Goal: Task Accomplishment & Management: Manage account settings

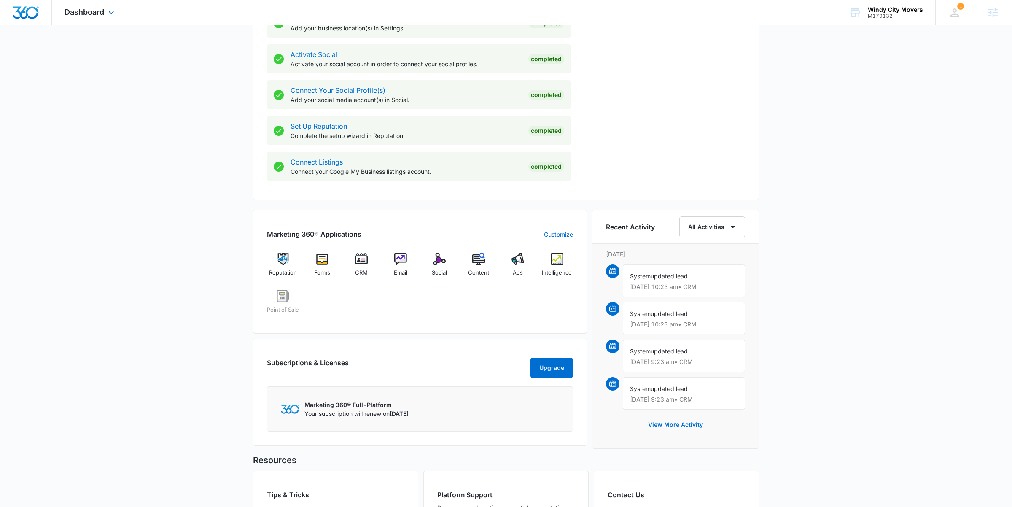
scroll to position [340, 0]
click at [553, 266] on div "Intelligence" at bounding box center [557, 267] width 32 height 30
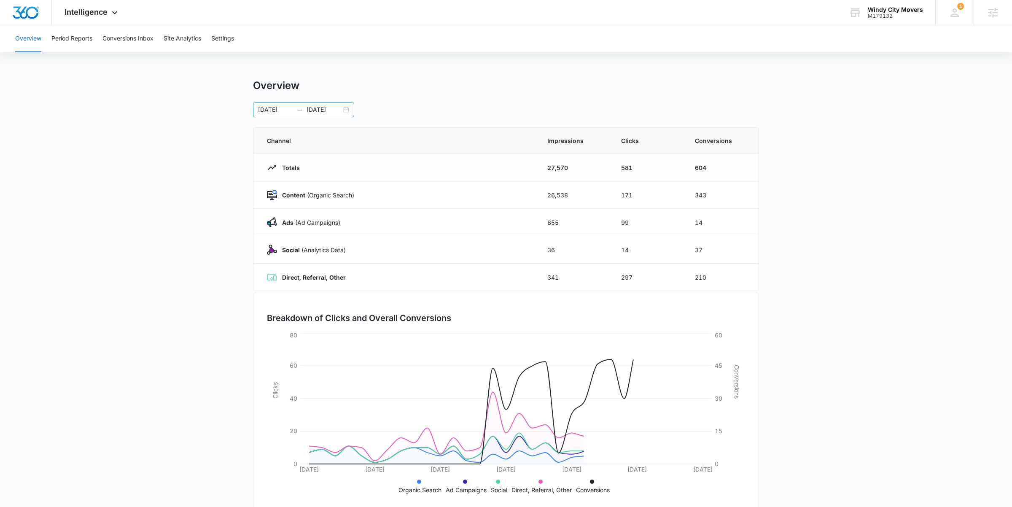
click at [347, 113] on div "08/25/2025 09/24/2025" at bounding box center [303, 109] width 101 height 15
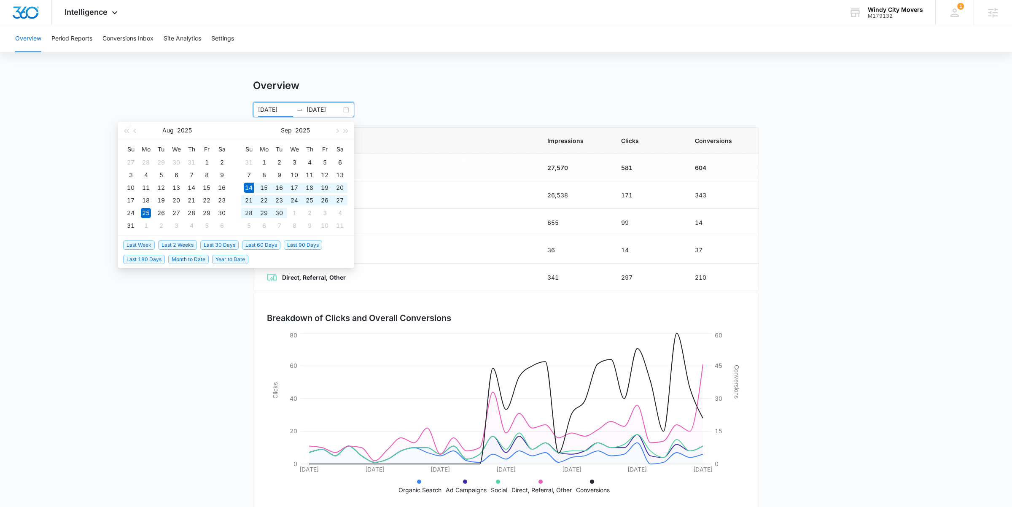
click at [229, 245] on span "Last 30 Days" at bounding box center [219, 244] width 38 height 9
type input "09/14/2025"
type input "10/14/2025"
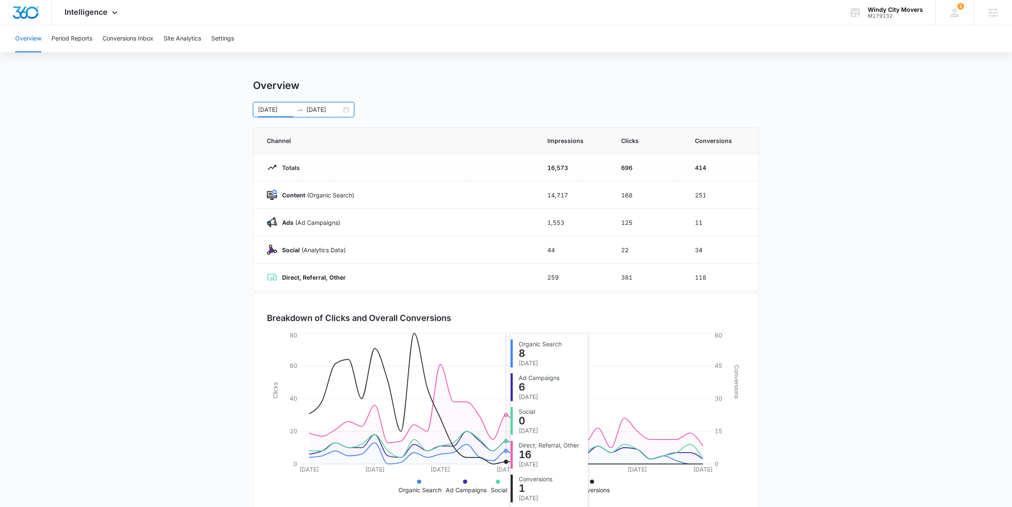
scroll to position [16, 0]
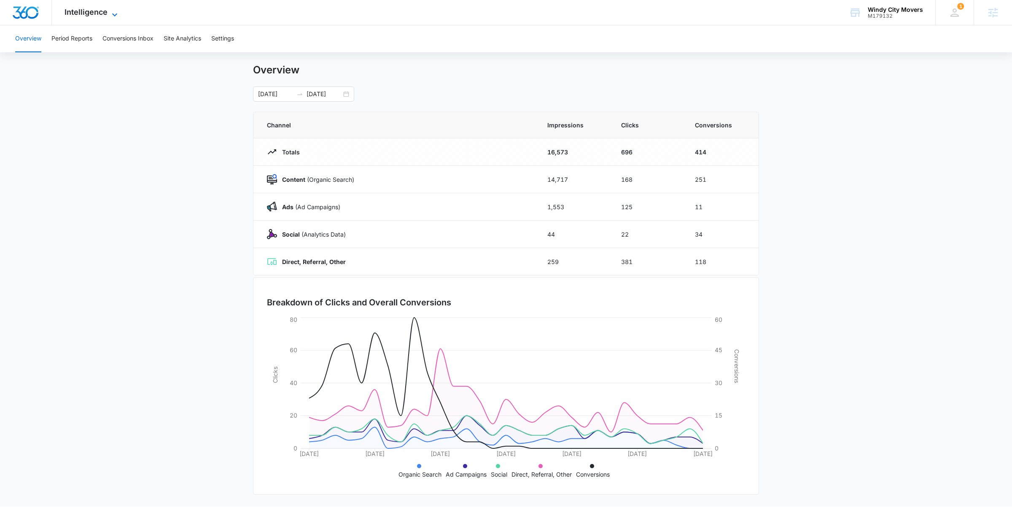
click at [101, 13] on span "Intelligence" at bounding box center [86, 12] width 43 height 9
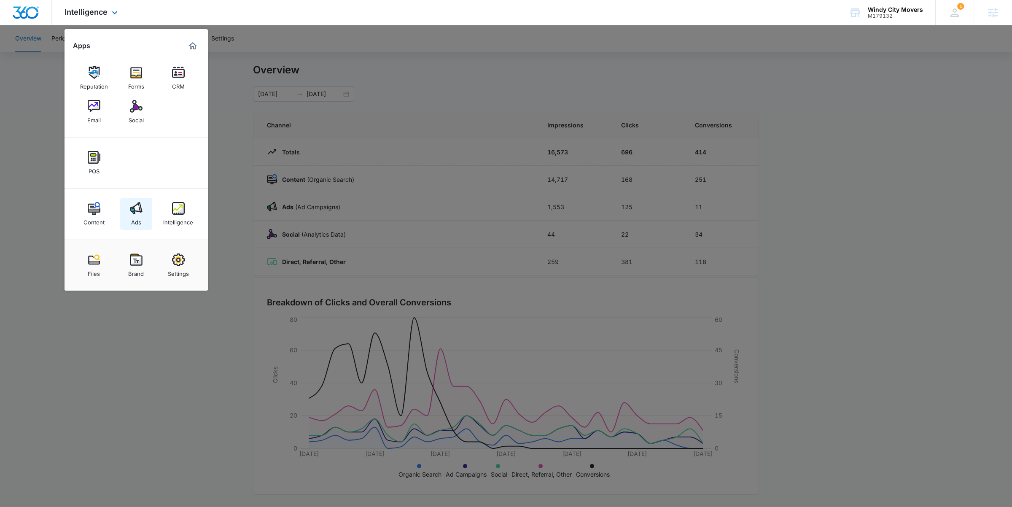
click at [140, 220] on div "Ads" at bounding box center [136, 220] width 10 height 11
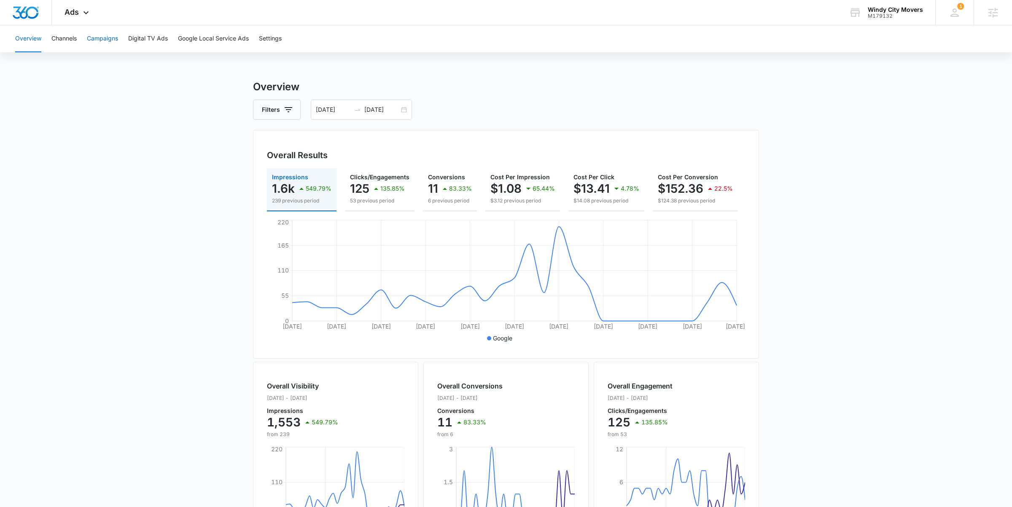
click at [100, 41] on button "Campaigns" at bounding box center [102, 38] width 31 height 27
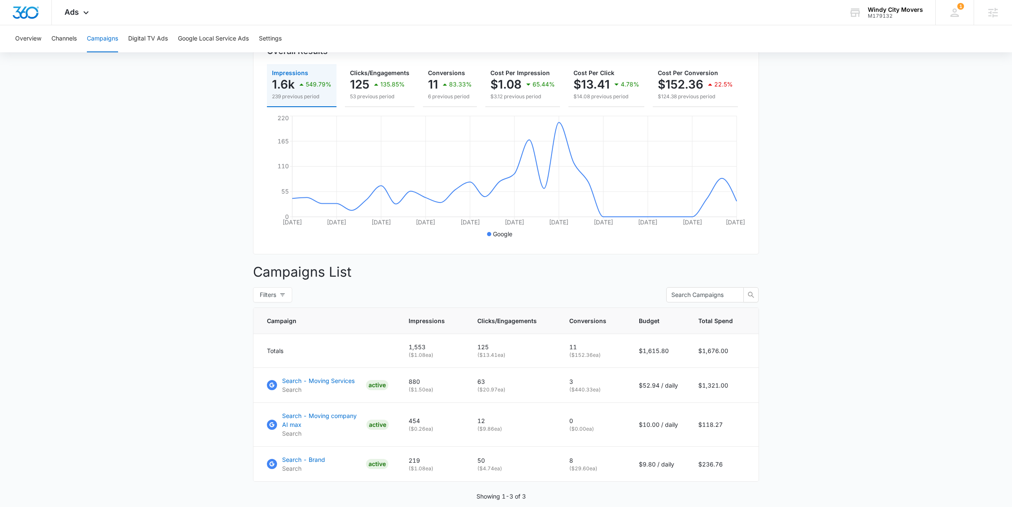
scroll to position [138, 0]
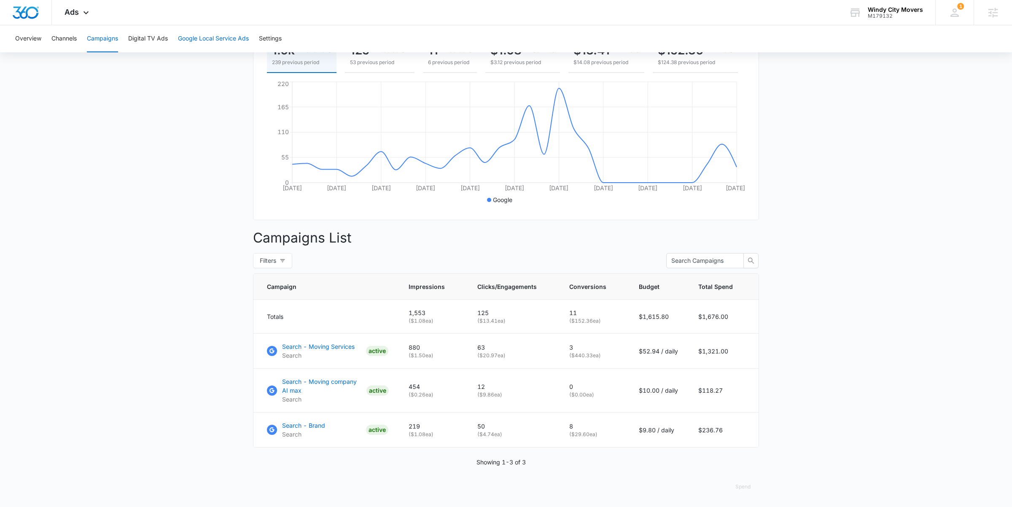
click at [212, 38] on button "Google Local Service Ads" at bounding box center [213, 38] width 71 height 27
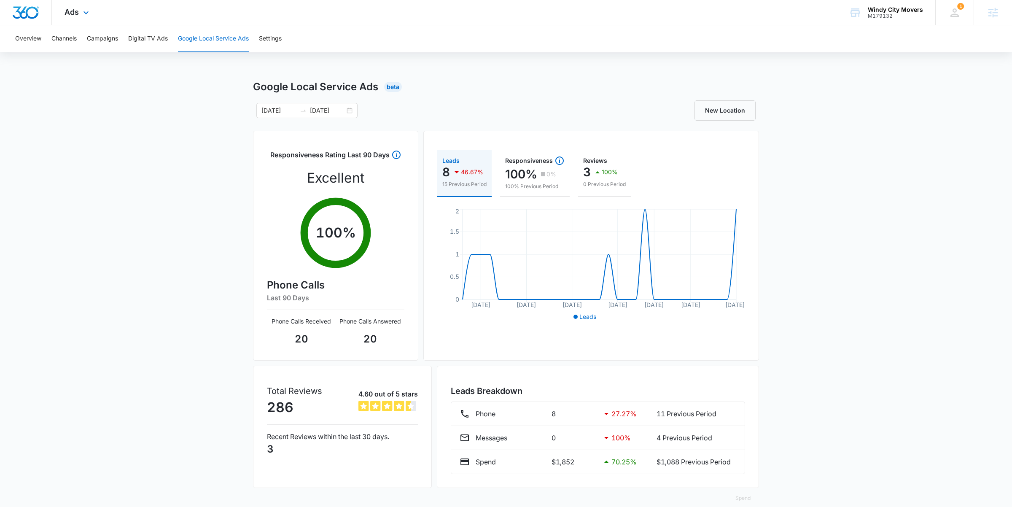
click at [78, 11] on div "Ads Apps Reputation Forms CRM Email Social POS Content Ads Intelligence Files B…" at bounding box center [78, 12] width 52 height 25
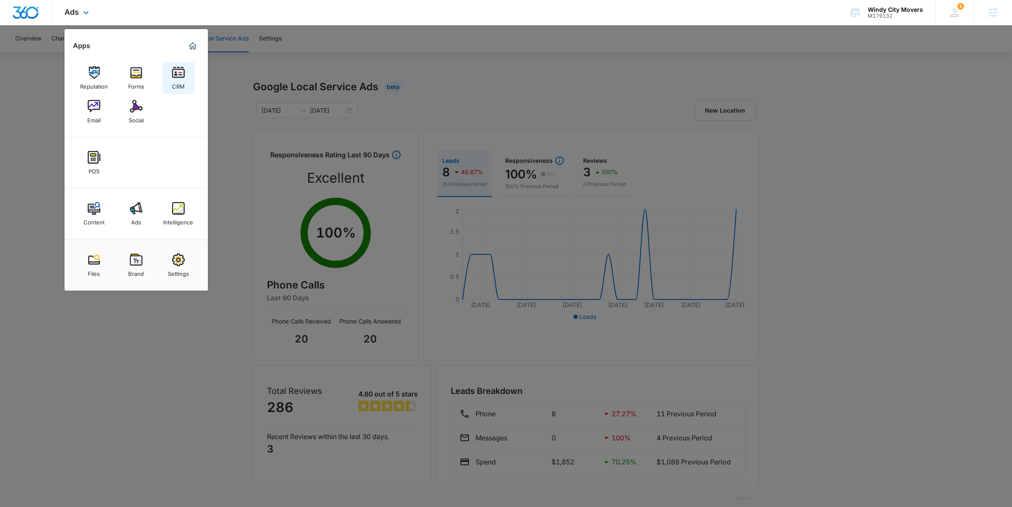
click at [174, 82] on div "CRM" at bounding box center [178, 84] width 13 height 11
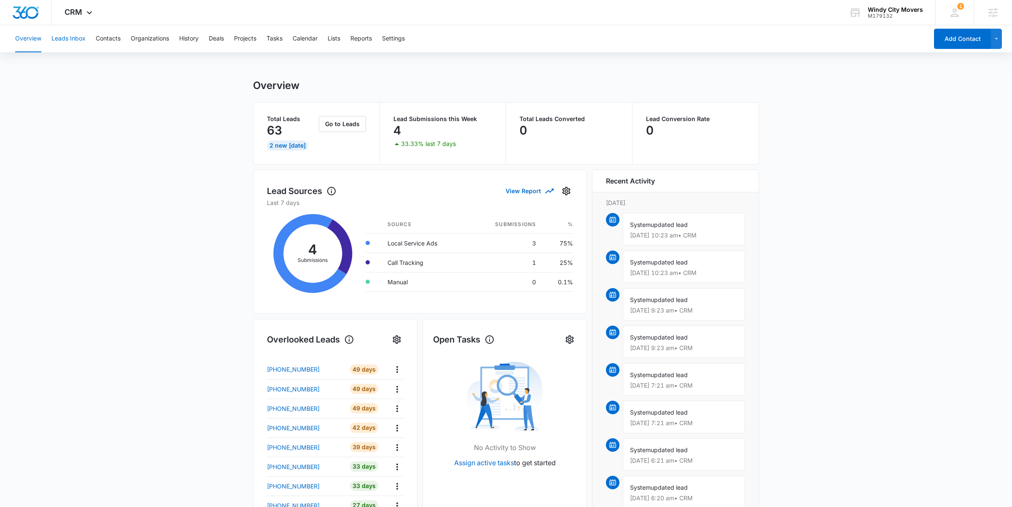
click at [71, 35] on button "Leads Inbox" at bounding box center [68, 38] width 34 height 27
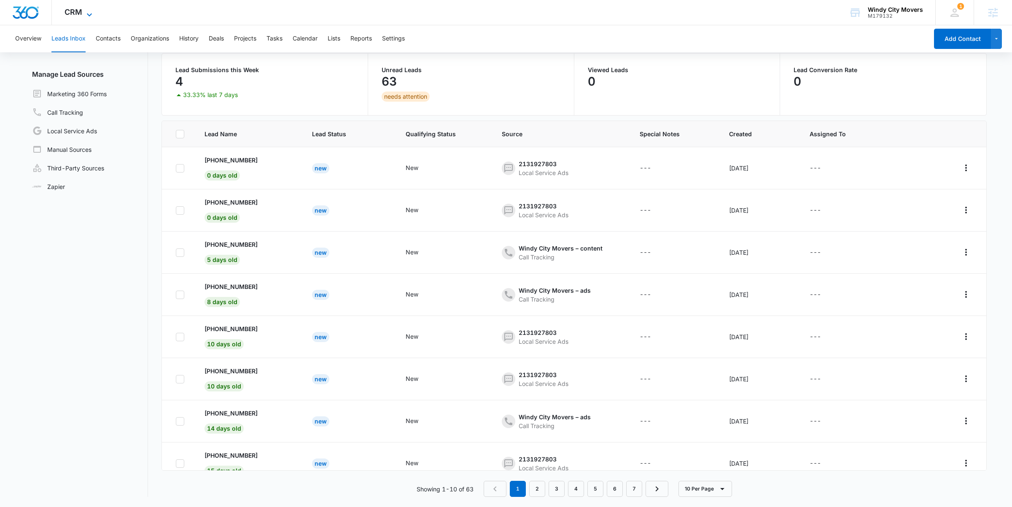
click at [80, 15] on span "CRM" at bounding box center [74, 12] width 18 height 9
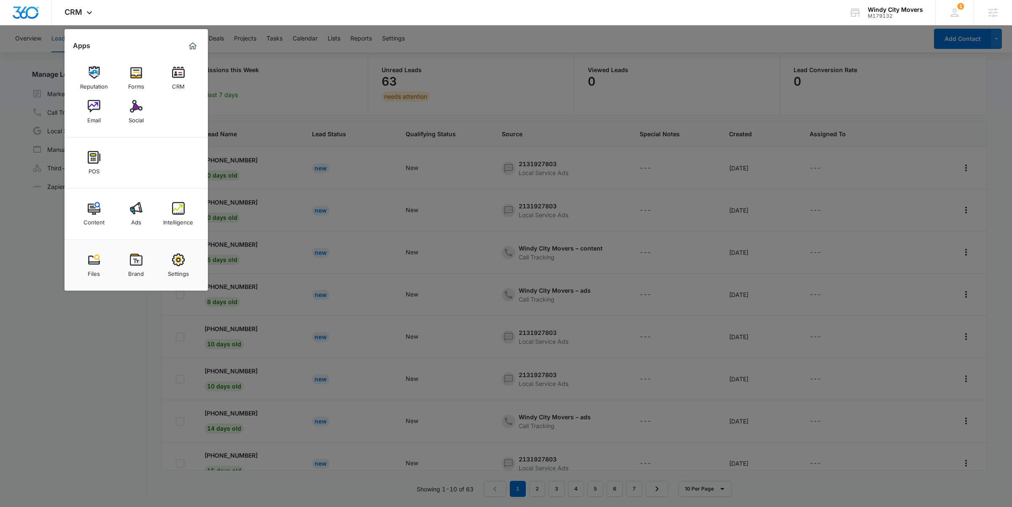
click at [231, 79] on div at bounding box center [506, 253] width 1012 height 507
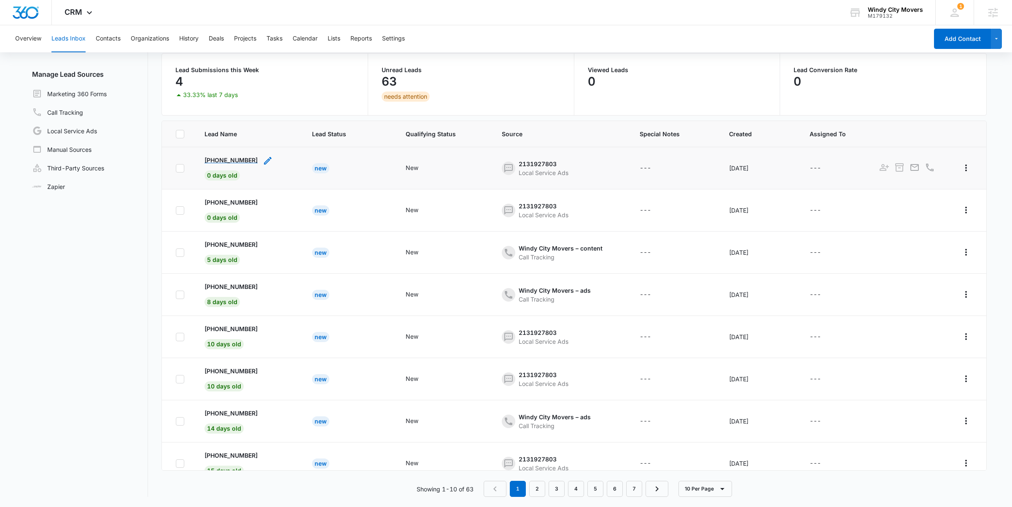
click at [229, 161] on p "[PHONE_NUMBER]" at bounding box center [230, 160] width 53 height 9
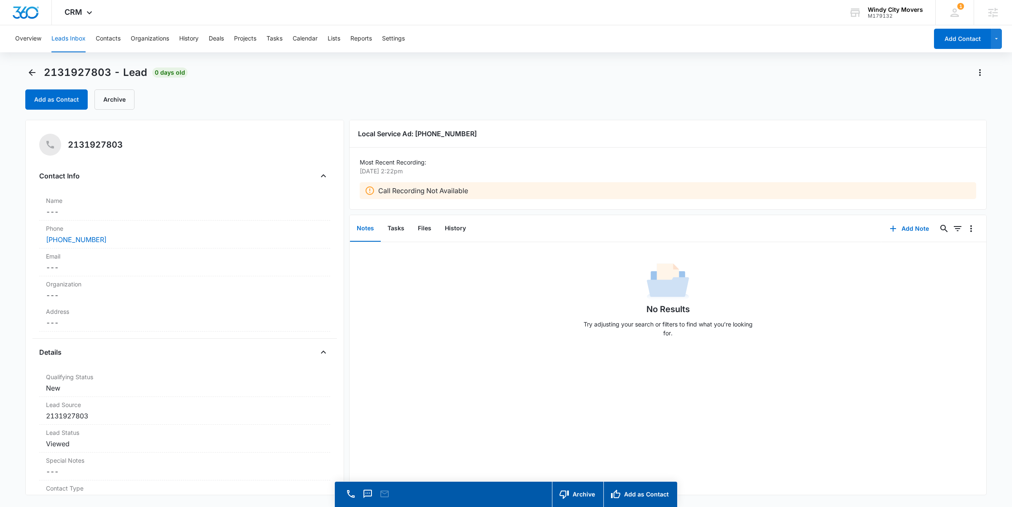
click at [468, 207] on div "Local Service Ad: (773) 820-3352 Most Recent Recording: Oct 14, 2025 at 2:22pm …" at bounding box center [667, 165] width 637 height 90
click at [32, 73] on icon "Back" at bounding box center [32, 72] width 10 height 10
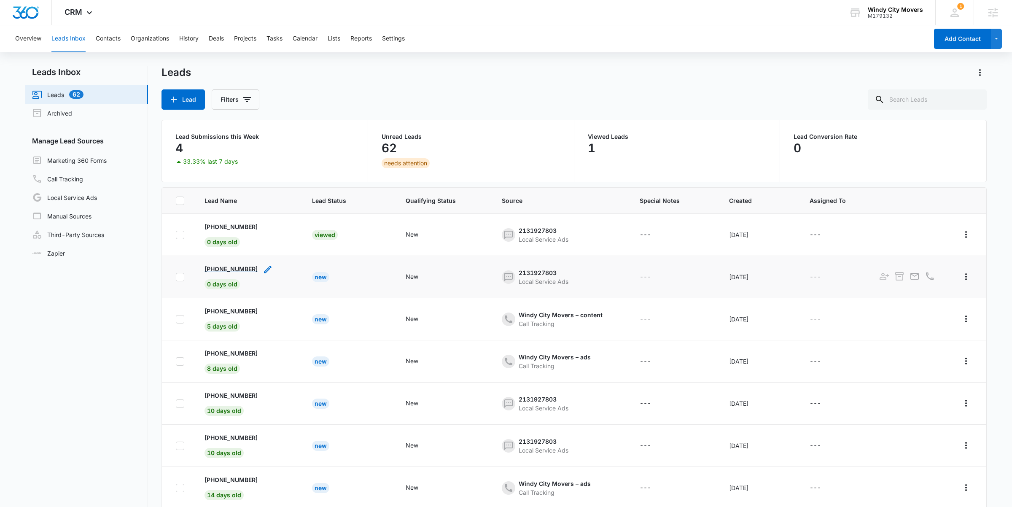
click at [229, 270] on p "[PHONE_NUMBER]" at bounding box center [230, 268] width 53 height 9
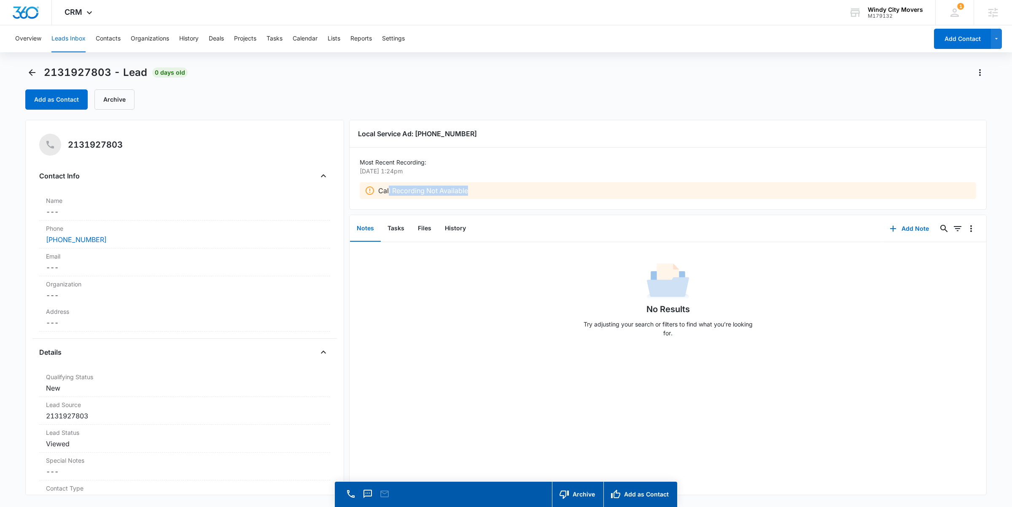
drag, startPoint x: 389, startPoint y: 191, endPoint x: 484, endPoint y: 197, distance: 95.0
type textarea "l Recording Not Available"
click at [484, 197] on div "Call Recording Not Available" at bounding box center [668, 190] width 616 height 17
click at [34, 77] on icon "Back" at bounding box center [32, 72] width 10 height 10
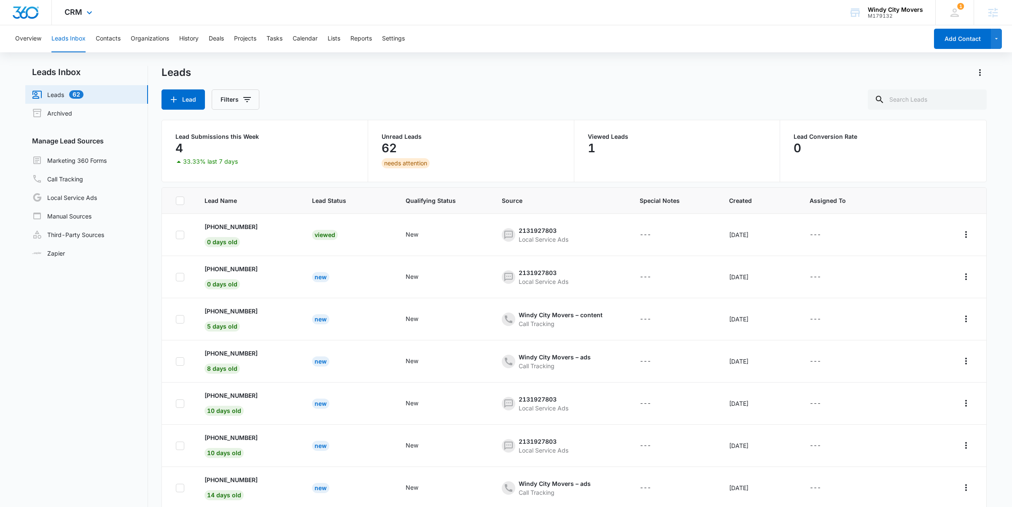
click at [82, 14] on div "CRM Apps Reputation Forms CRM Email Social POS Content Ads Intelligence Files B…" at bounding box center [79, 12] width 55 height 25
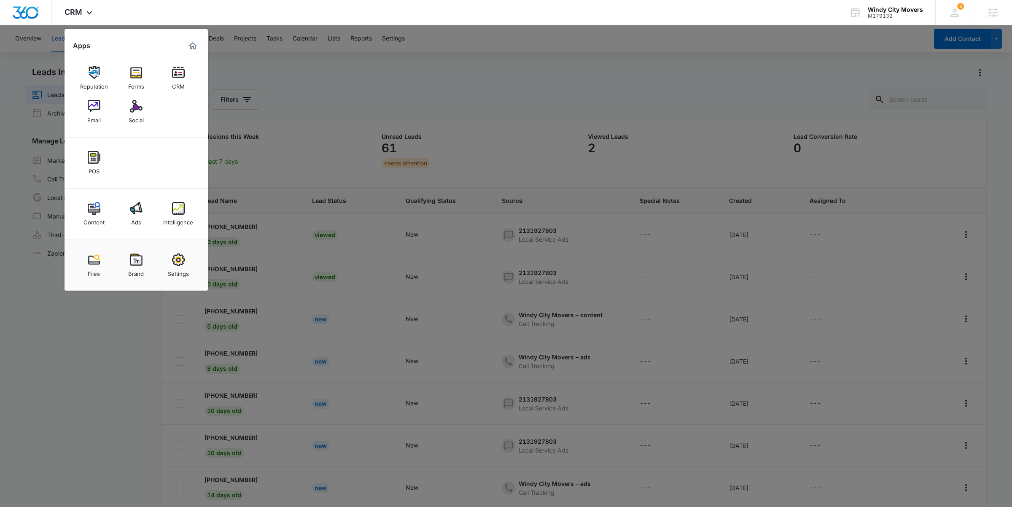
click at [381, 296] on div at bounding box center [506, 253] width 1012 height 507
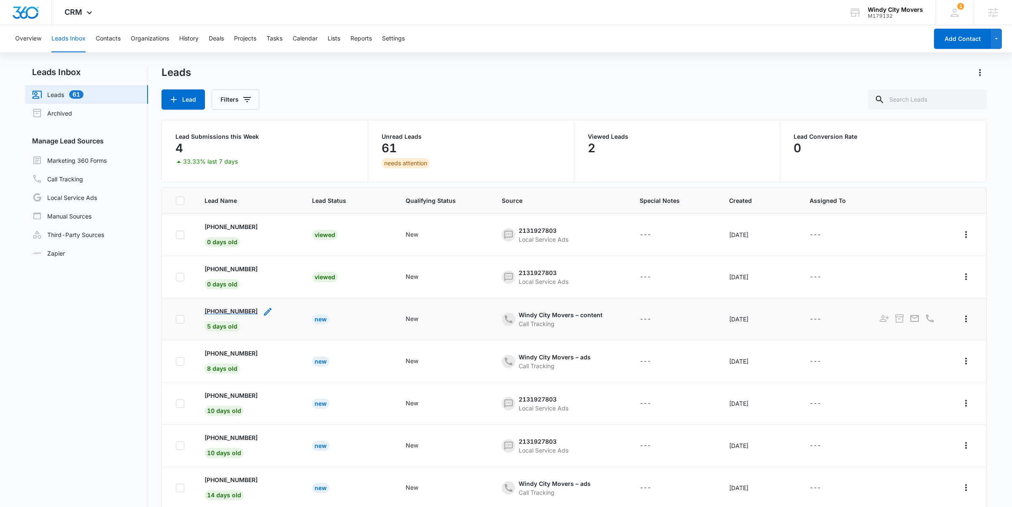
click at [247, 315] on p "[PHONE_NUMBER]" at bounding box center [230, 311] width 53 height 9
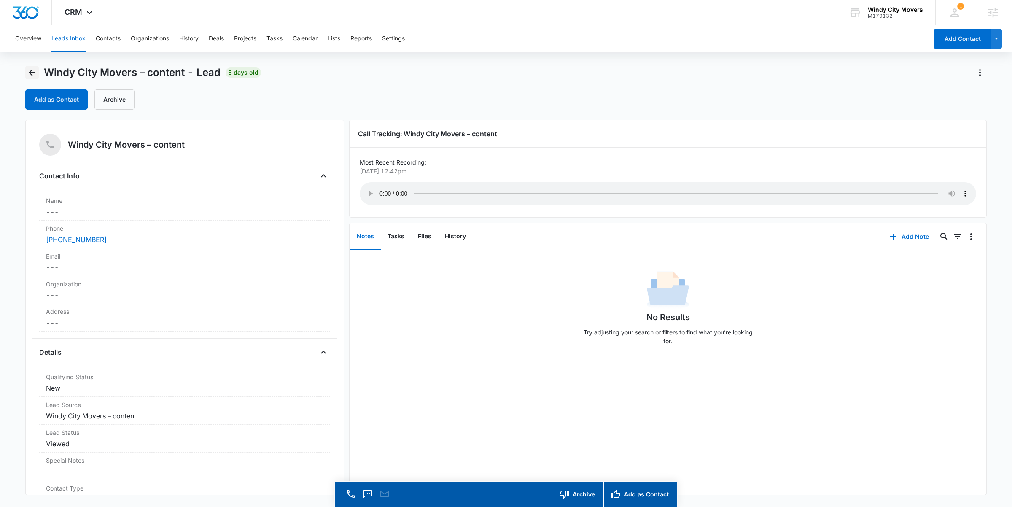
click at [35, 75] on icon "Back" at bounding box center [32, 72] width 10 height 10
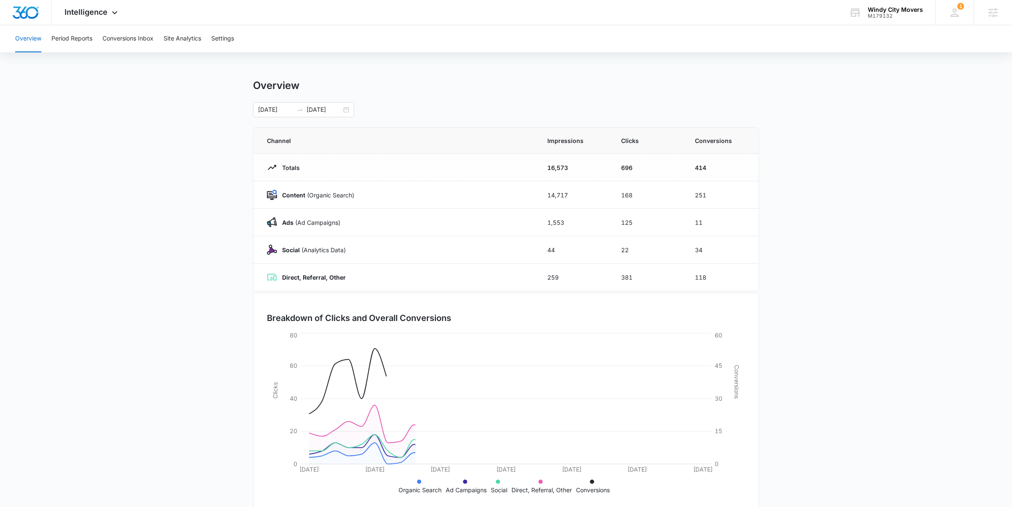
scroll to position [522, 0]
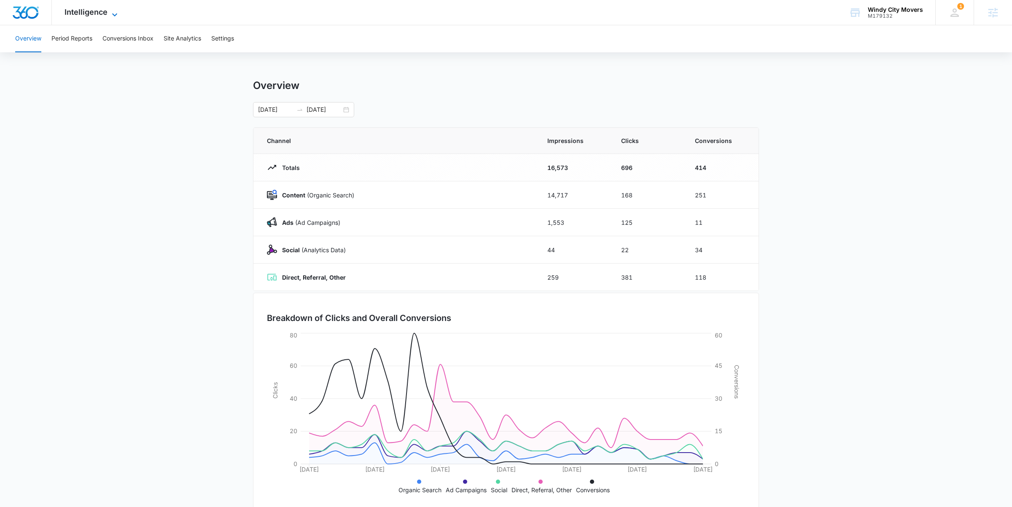
click at [102, 10] on span "Intelligence" at bounding box center [86, 12] width 43 height 9
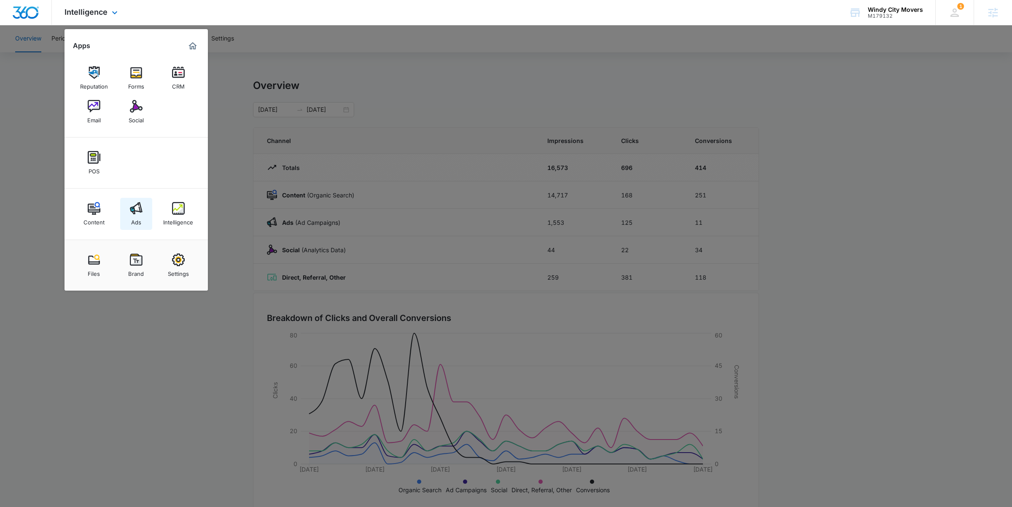
click at [134, 211] on img at bounding box center [136, 208] width 13 height 13
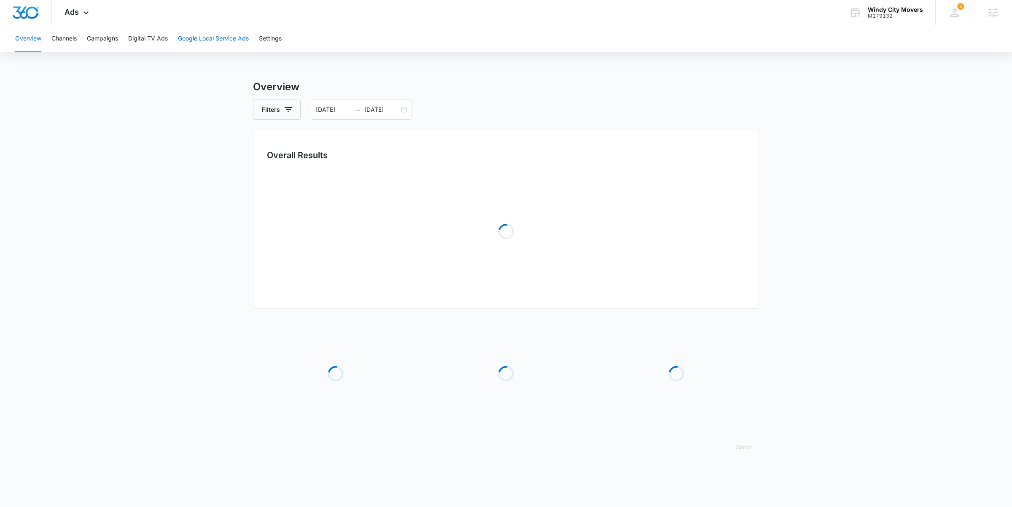
click at [195, 43] on button "Google Local Service Ads" at bounding box center [213, 38] width 71 height 27
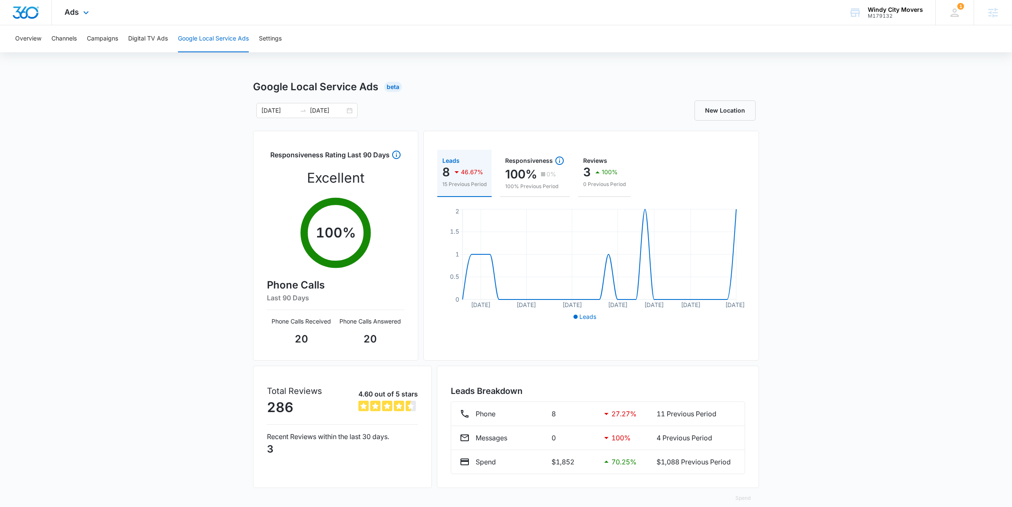
click at [78, 12] on div "Ads Apps Reputation Forms CRM Email Social POS Content Ads Intelligence Files B…" at bounding box center [78, 12] width 52 height 25
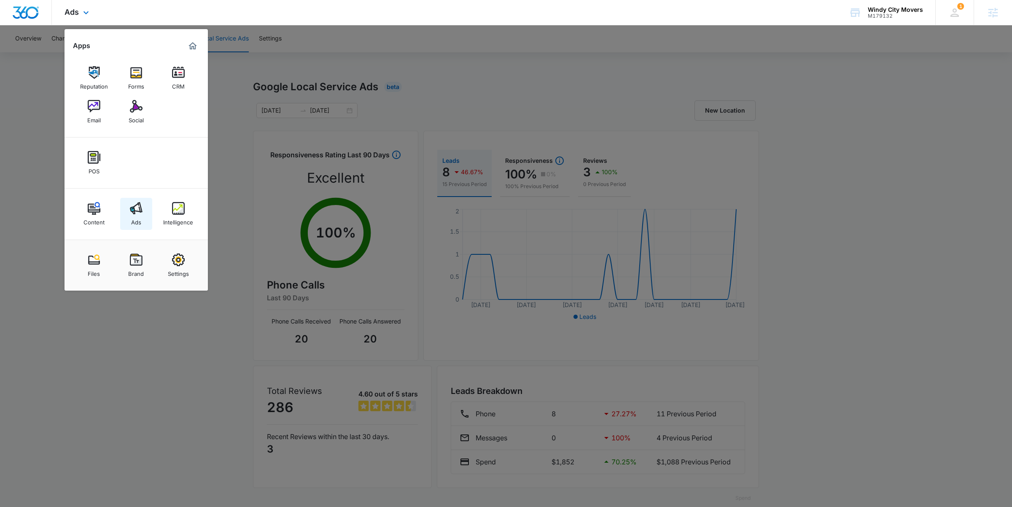
click at [134, 215] on div "Ads" at bounding box center [136, 220] width 10 height 11
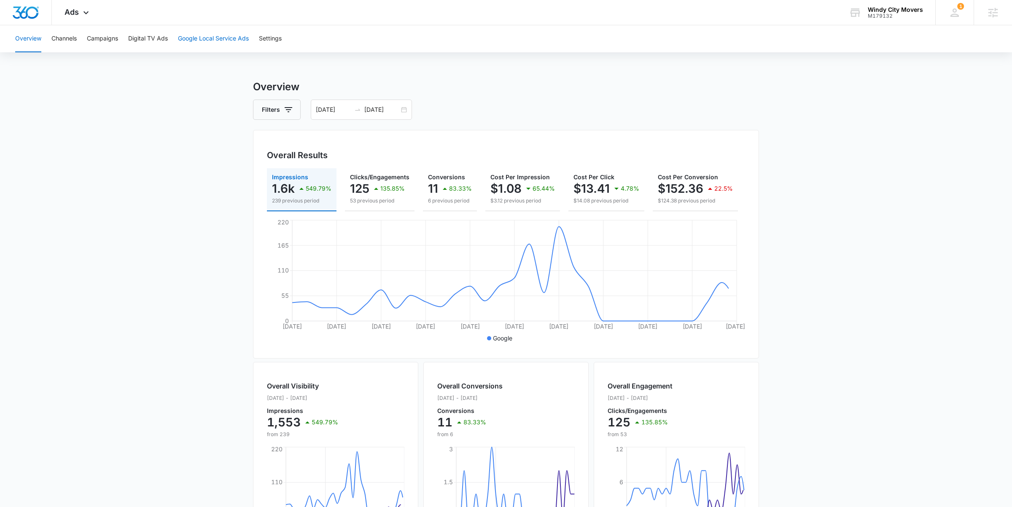
click at [204, 42] on button "Google Local Service Ads" at bounding box center [213, 38] width 71 height 27
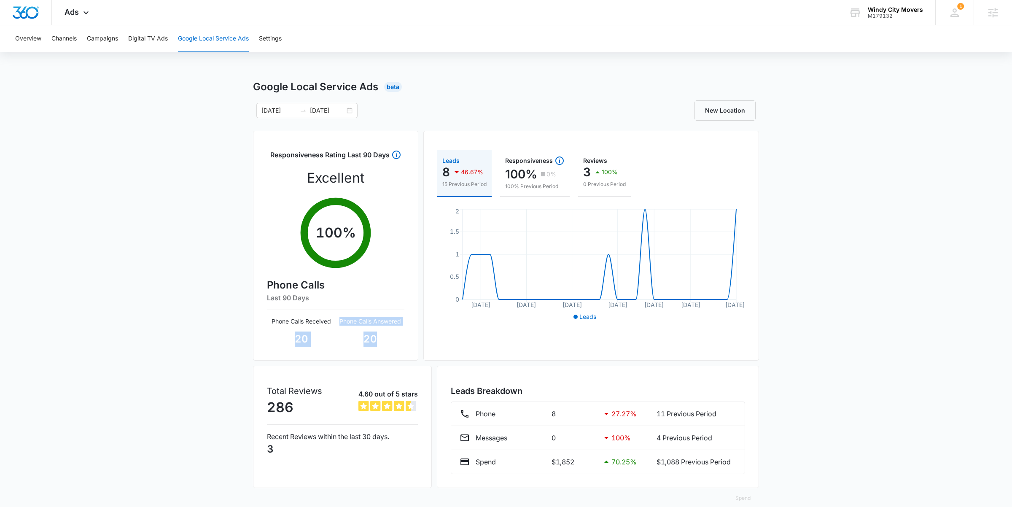
drag, startPoint x: 291, startPoint y: 342, endPoint x: 382, endPoint y: 342, distance: 91.1
type textarea "20 Phone Calls Answered 20"
click at [382, 342] on div "Phone Calls Received 20 Phone Calls Answered 20" at bounding box center [335, 332] width 137 height 30
click at [250, 268] on div "Google Local Service Ads Beta 09/14/2025 10/14/2025 New Location Responsiveness…" at bounding box center [506, 298] width 1012 height 439
click at [96, 40] on button "Campaigns" at bounding box center [102, 38] width 31 height 27
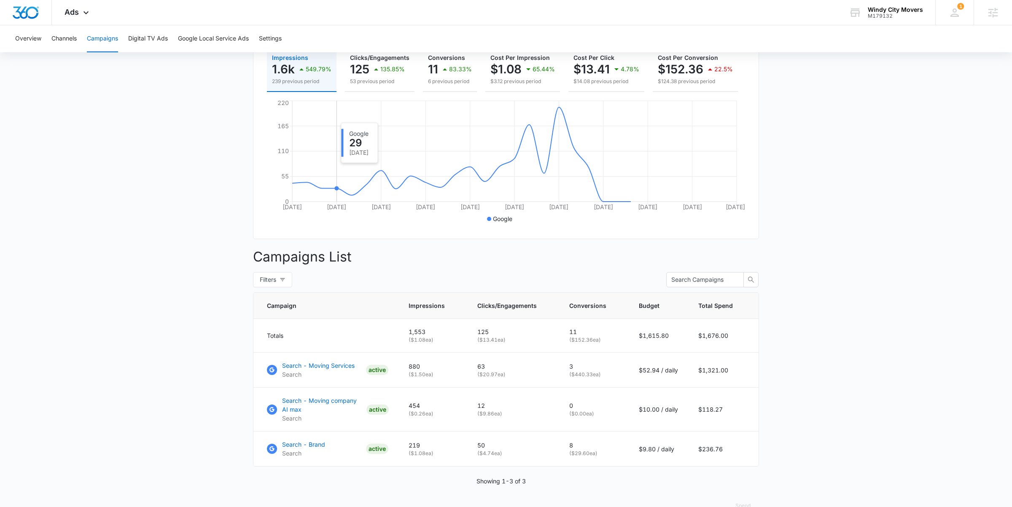
scroll to position [138, 0]
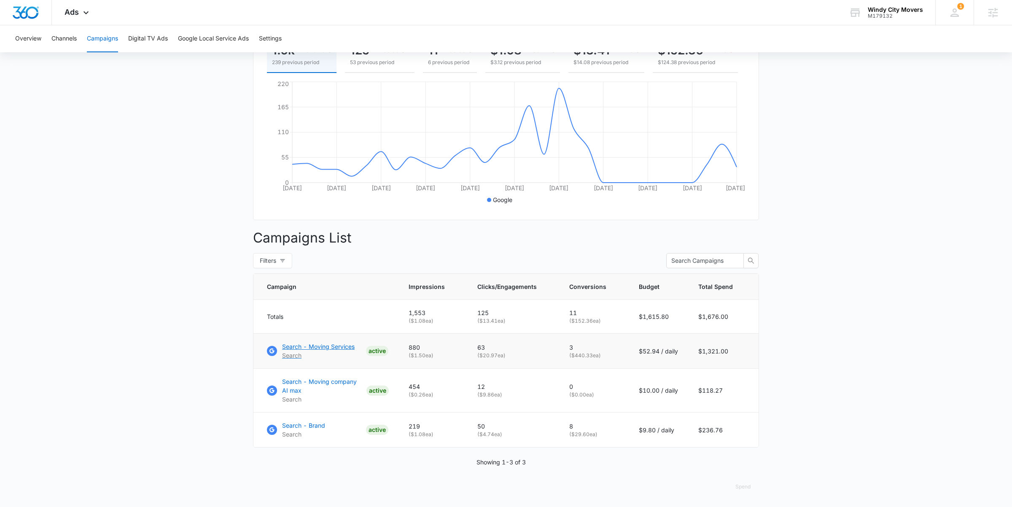
click at [341, 347] on p "Search - Moving Services" at bounding box center [318, 346] width 73 height 9
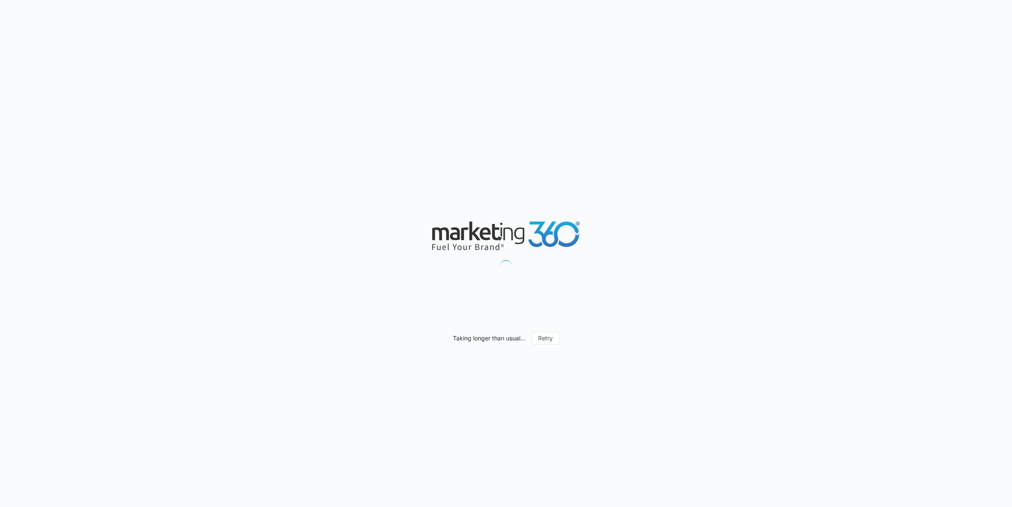
scroll to position [522, 0]
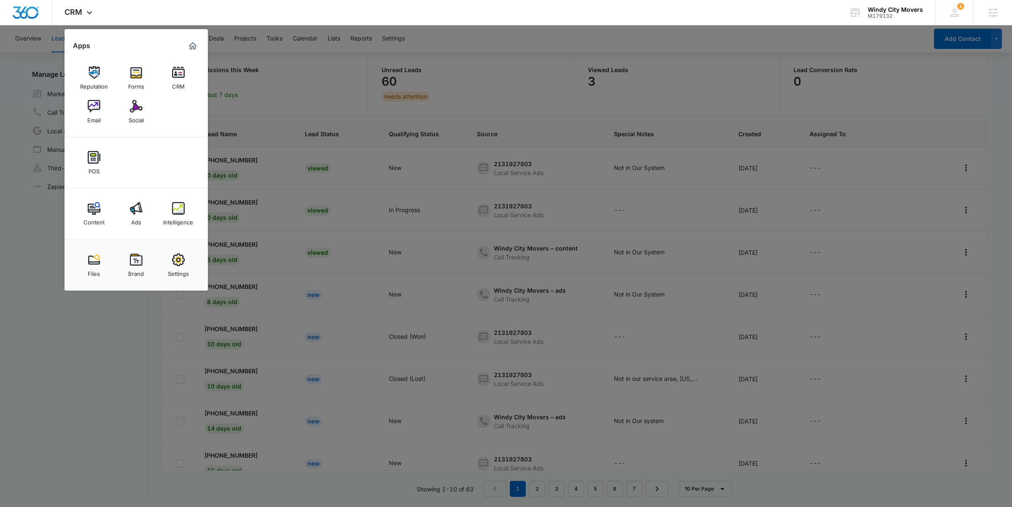
scroll to position [522, 0]
click at [228, 172] on div at bounding box center [506, 253] width 1012 height 507
